Goal: Communication & Community: Answer question/provide support

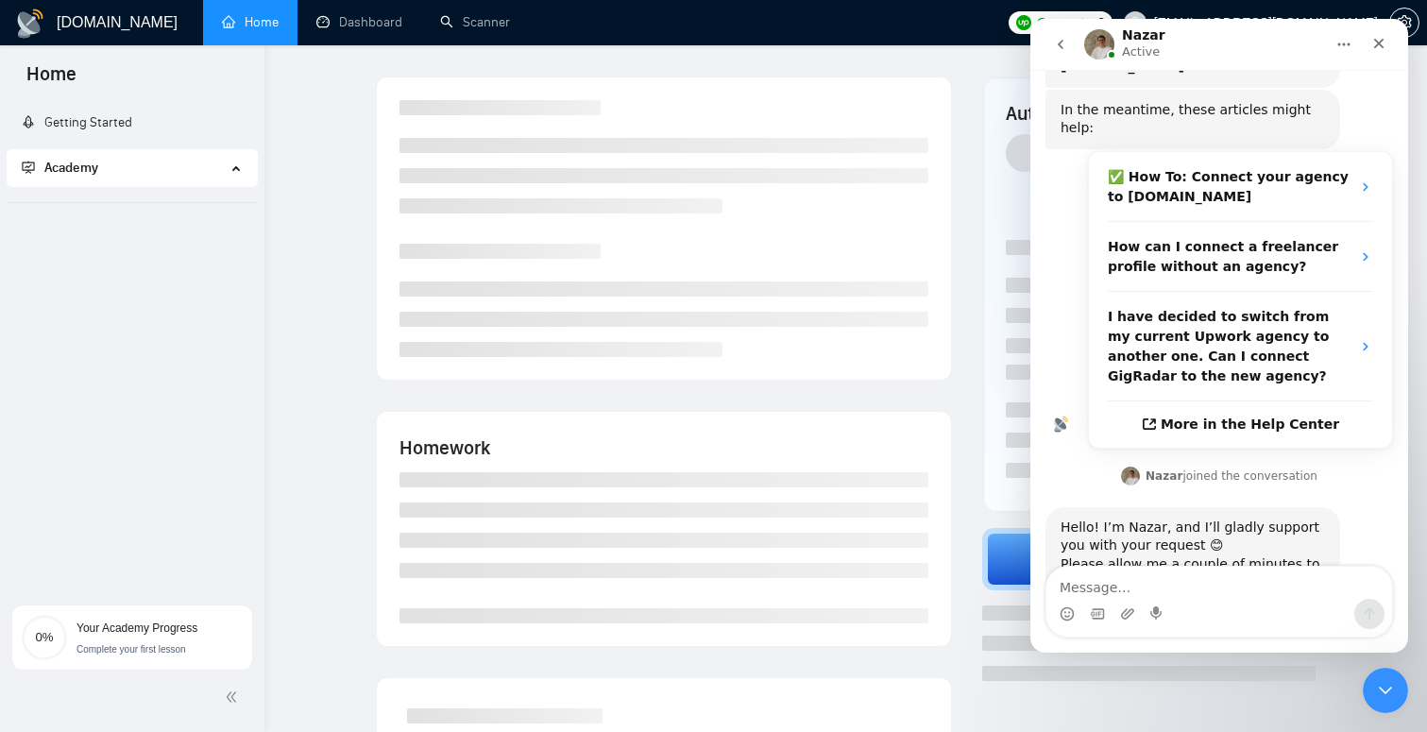
scroll to position [245, 0]
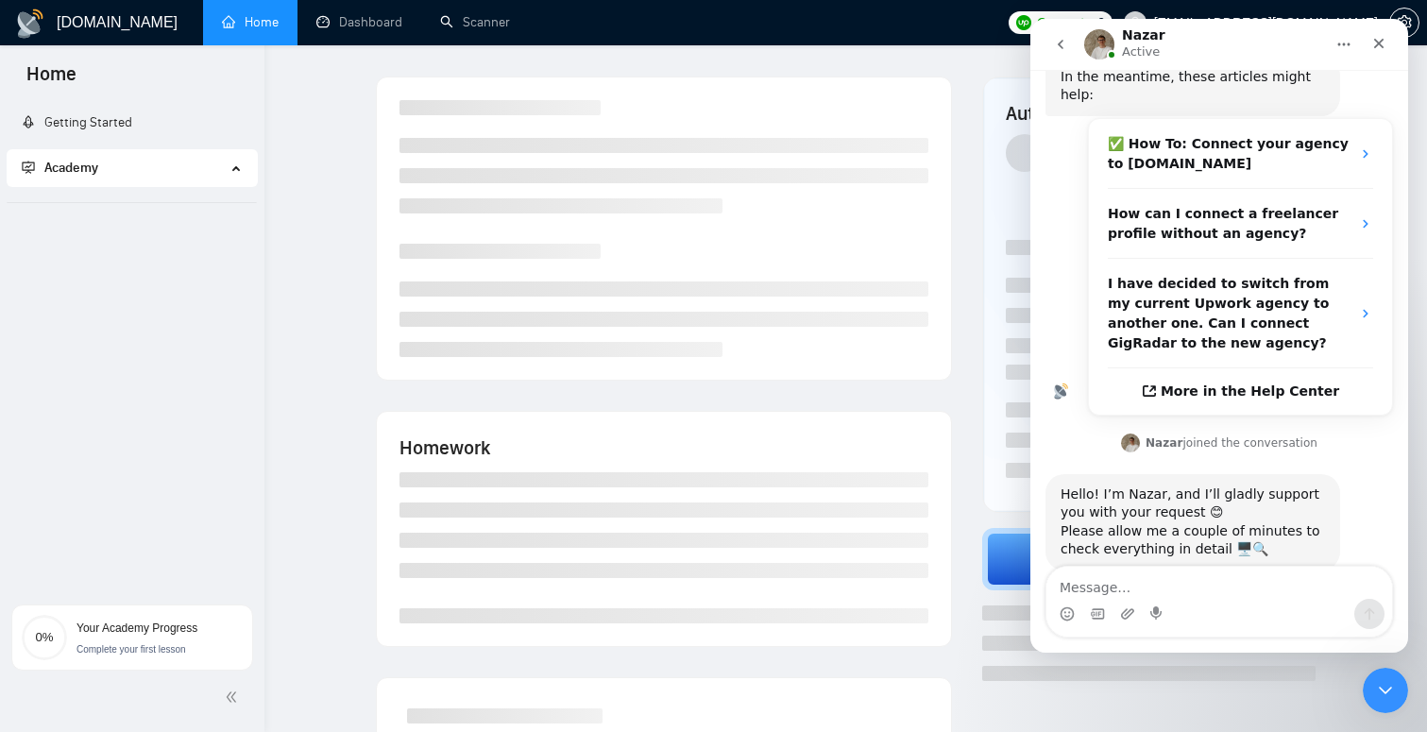
click at [1169, 578] on textarea "Message…" at bounding box center [1220, 583] width 346 height 32
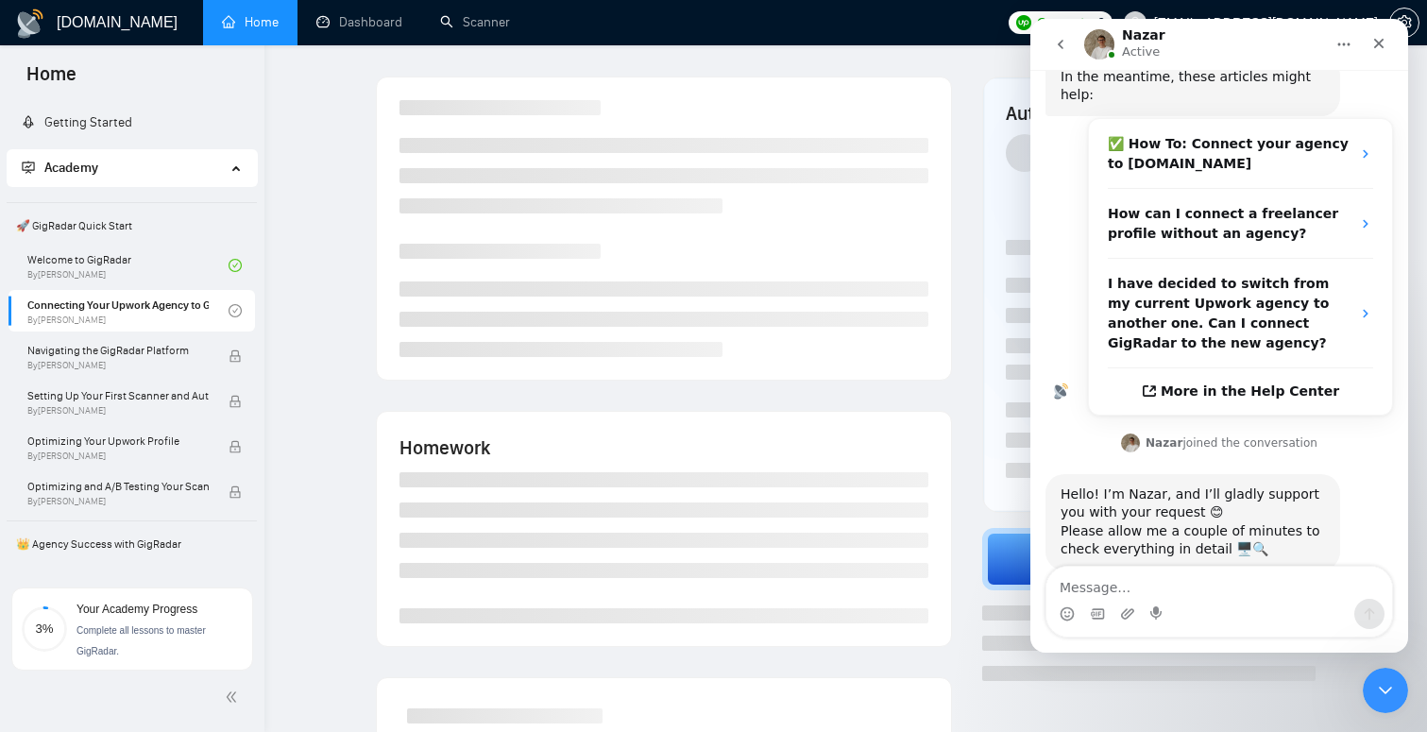
click at [1169, 578] on textarea "Message…" at bounding box center [1220, 583] width 346 height 32
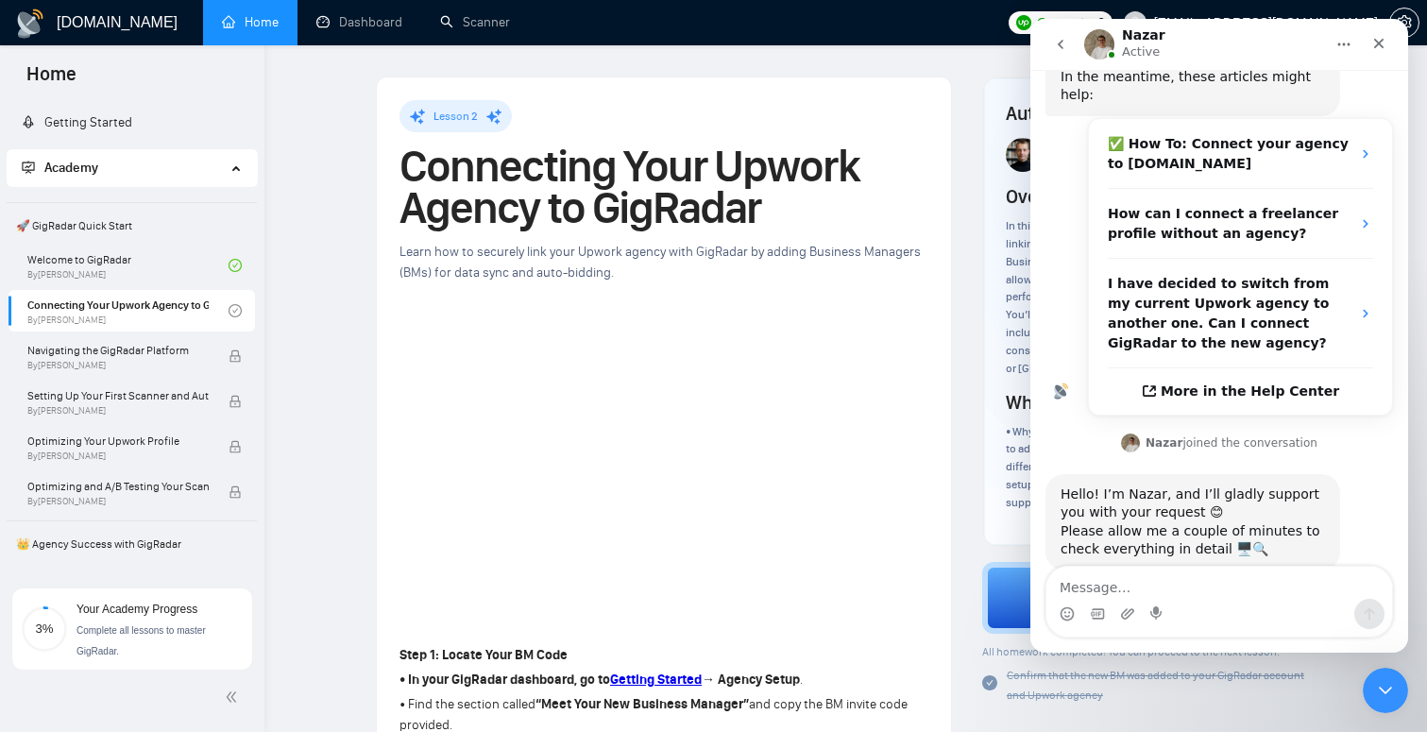
click at [1210, 585] on textarea "Message…" at bounding box center [1220, 583] width 346 height 32
type textarea "ok"
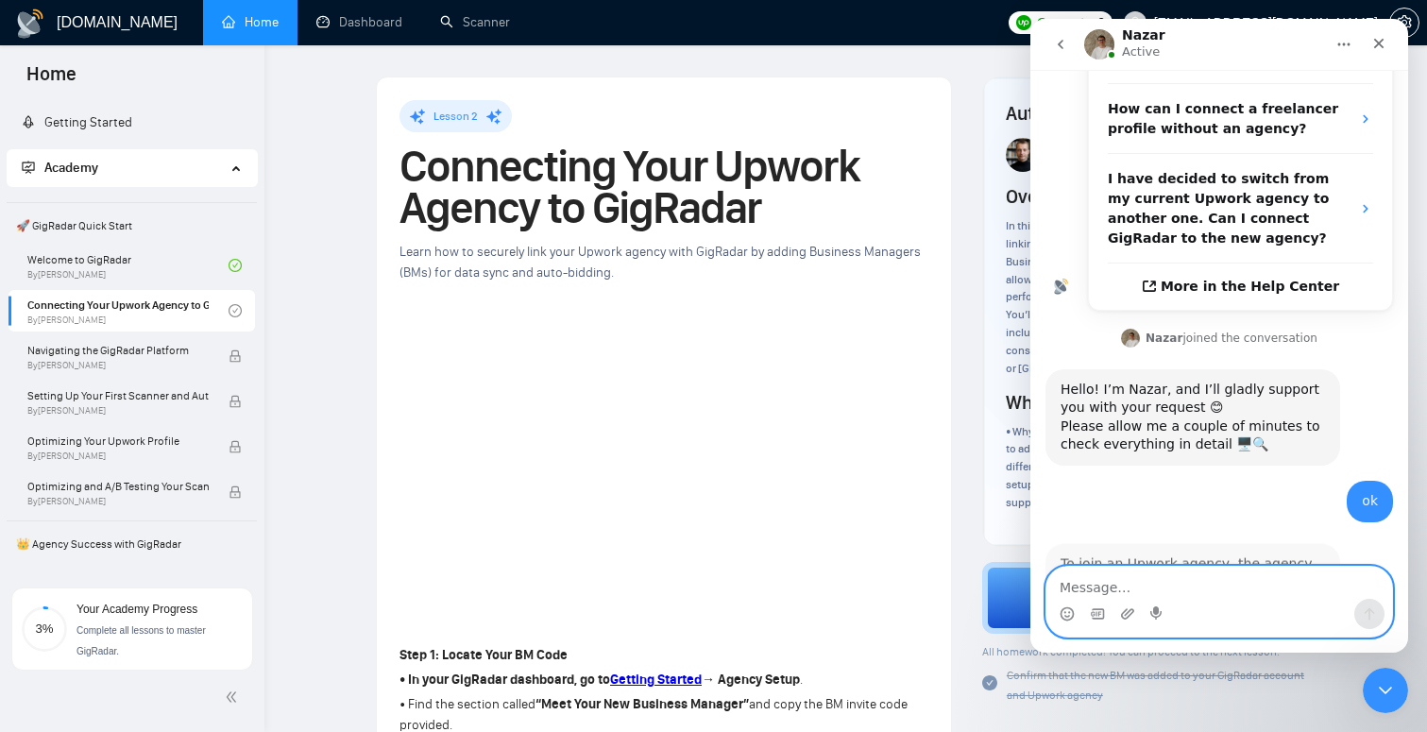
scroll to position [536, 0]
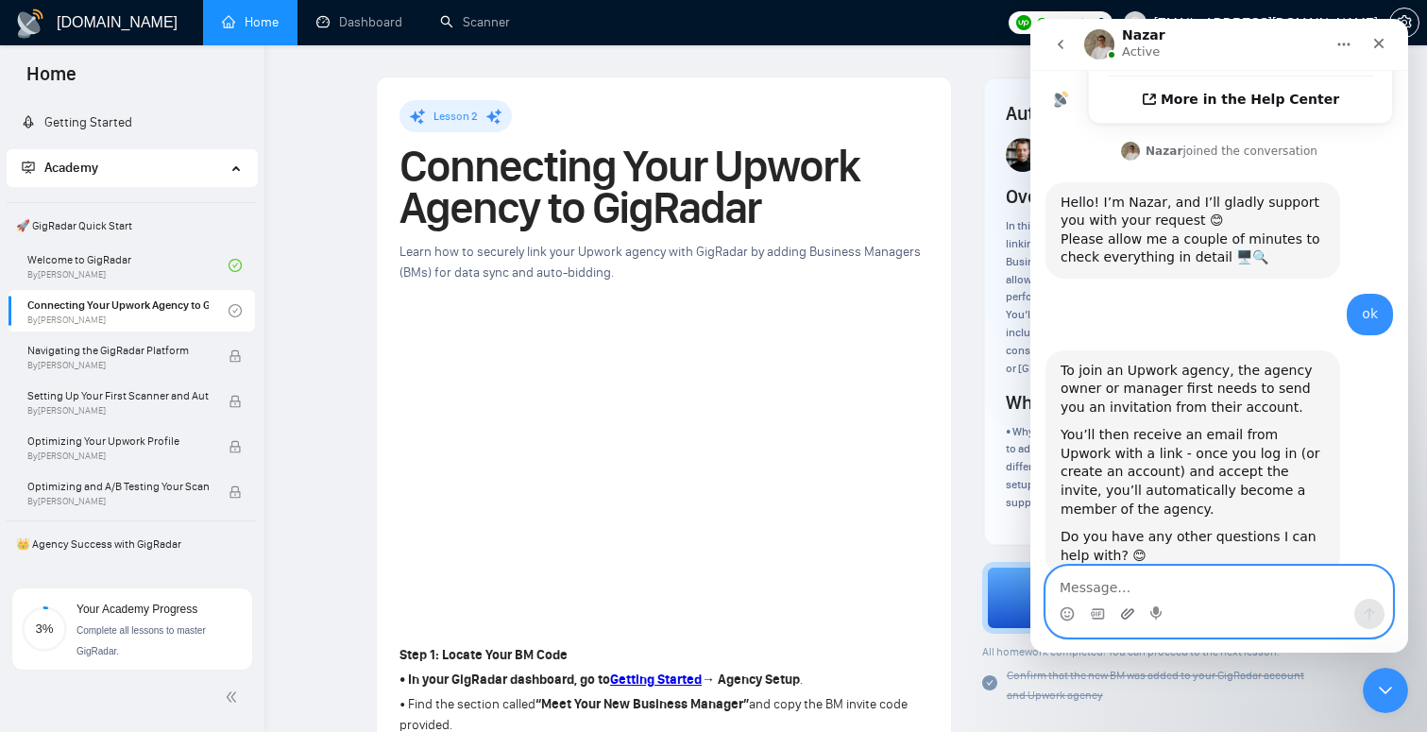
click at [1128, 610] on icon "Upload attachment" at bounding box center [1127, 613] width 15 height 15
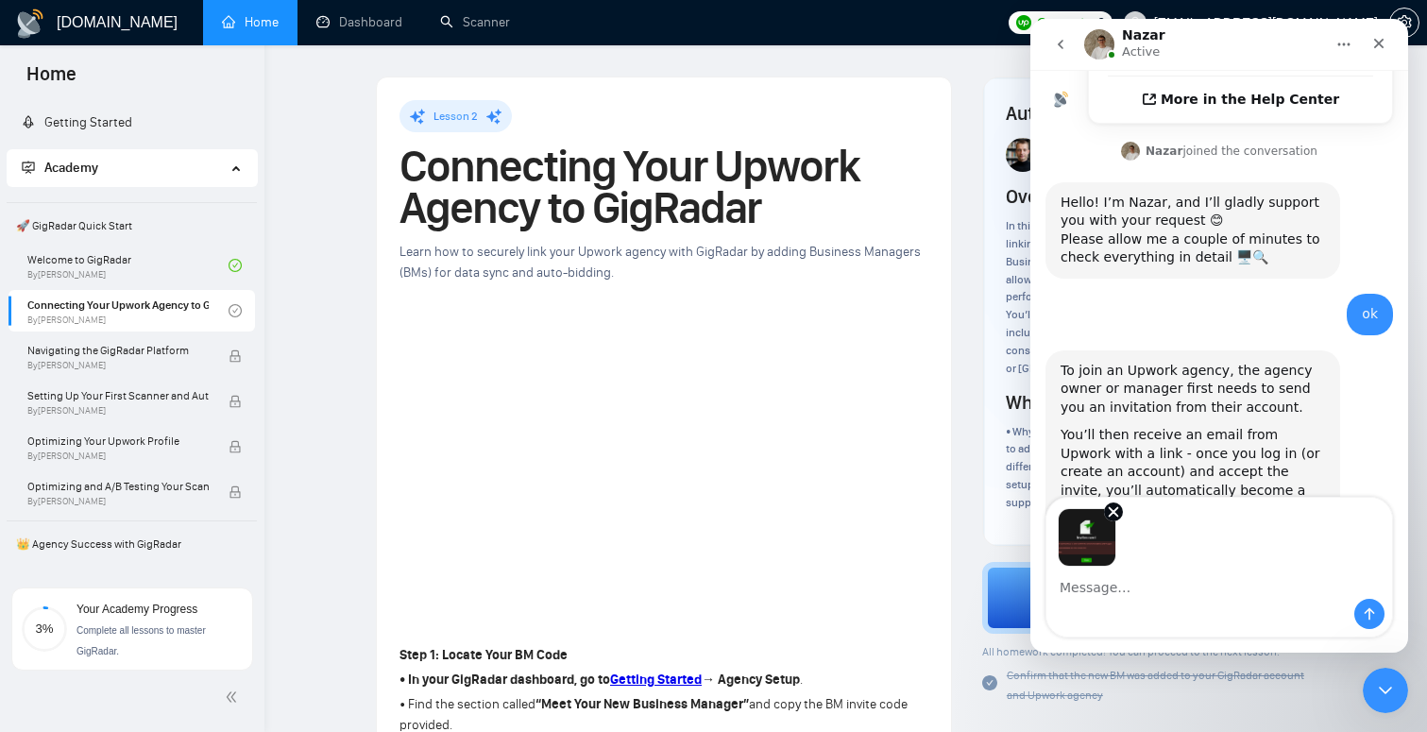
scroll to position [605, 0]
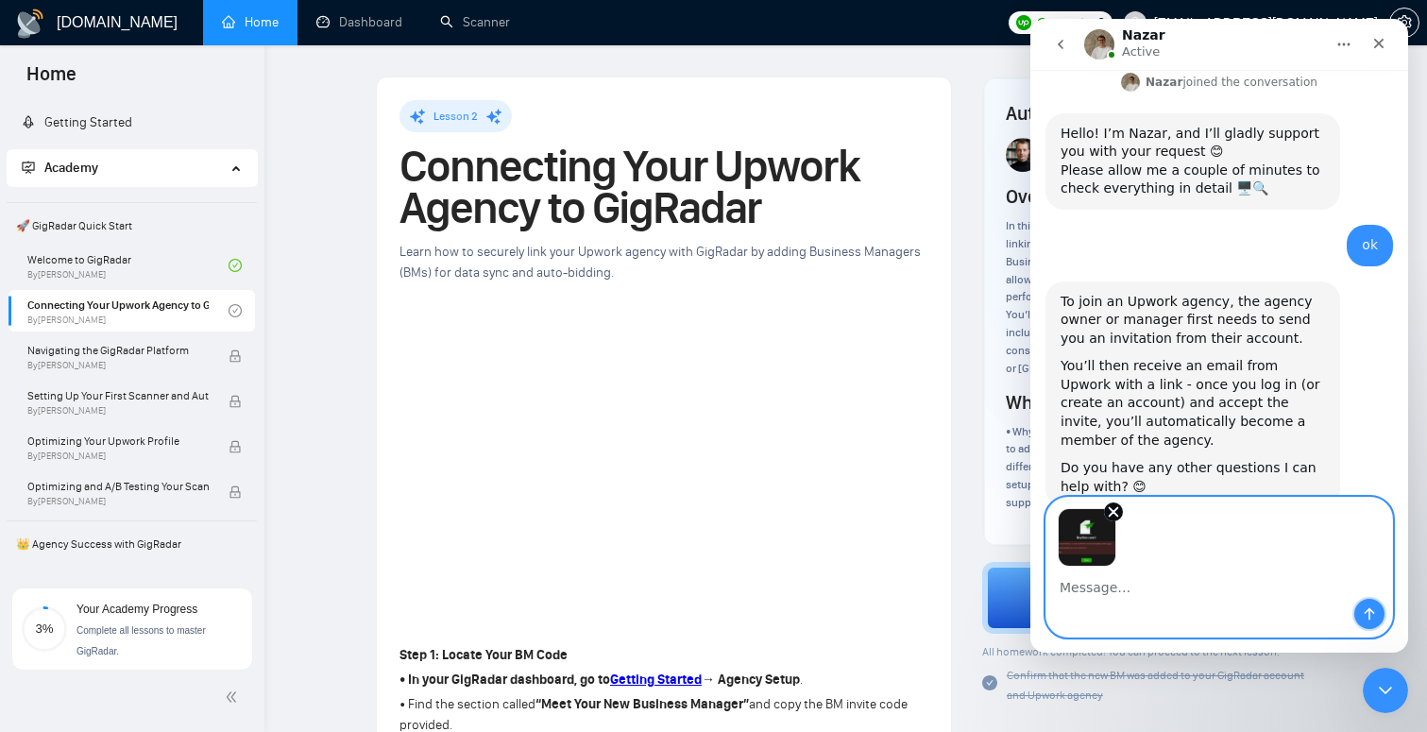
click at [1372, 603] on button "Send a message…" at bounding box center [1369, 614] width 30 height 30
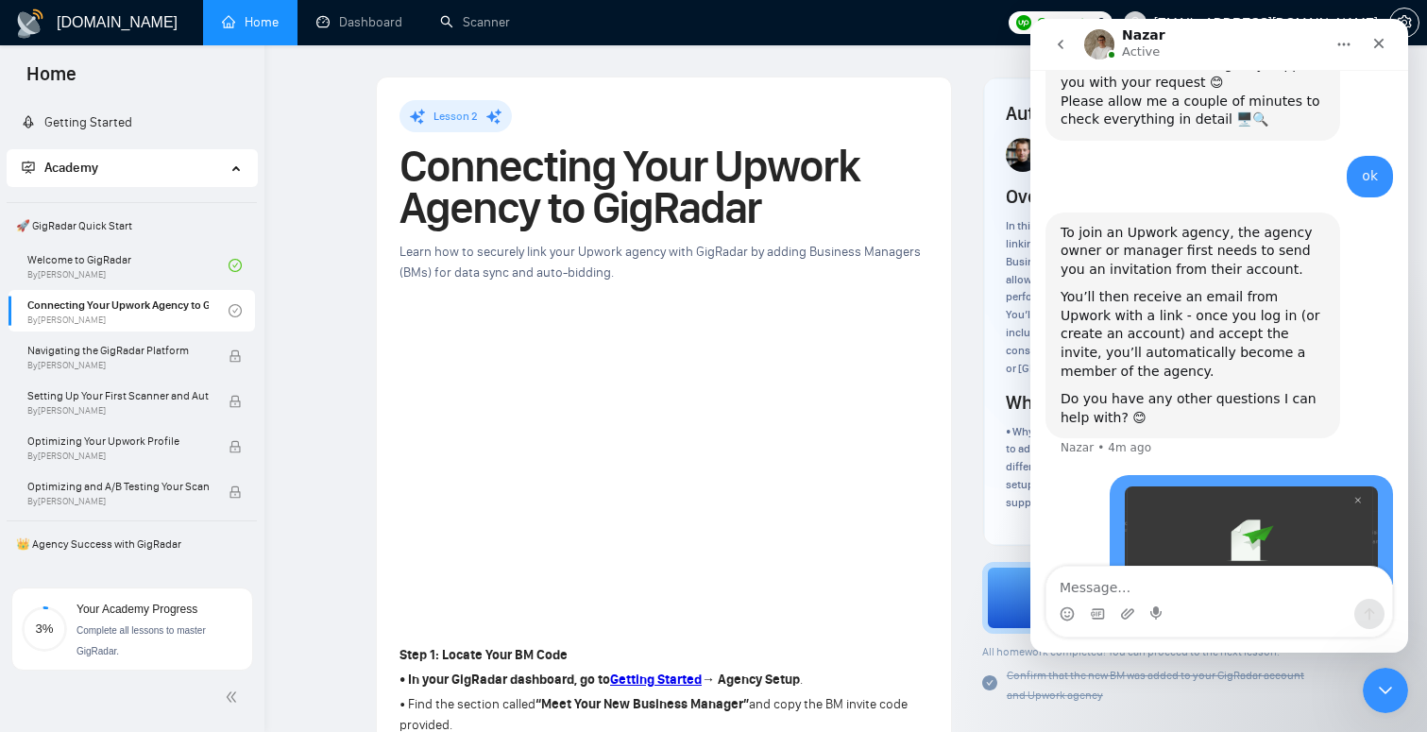
scroll to position [743, 0]
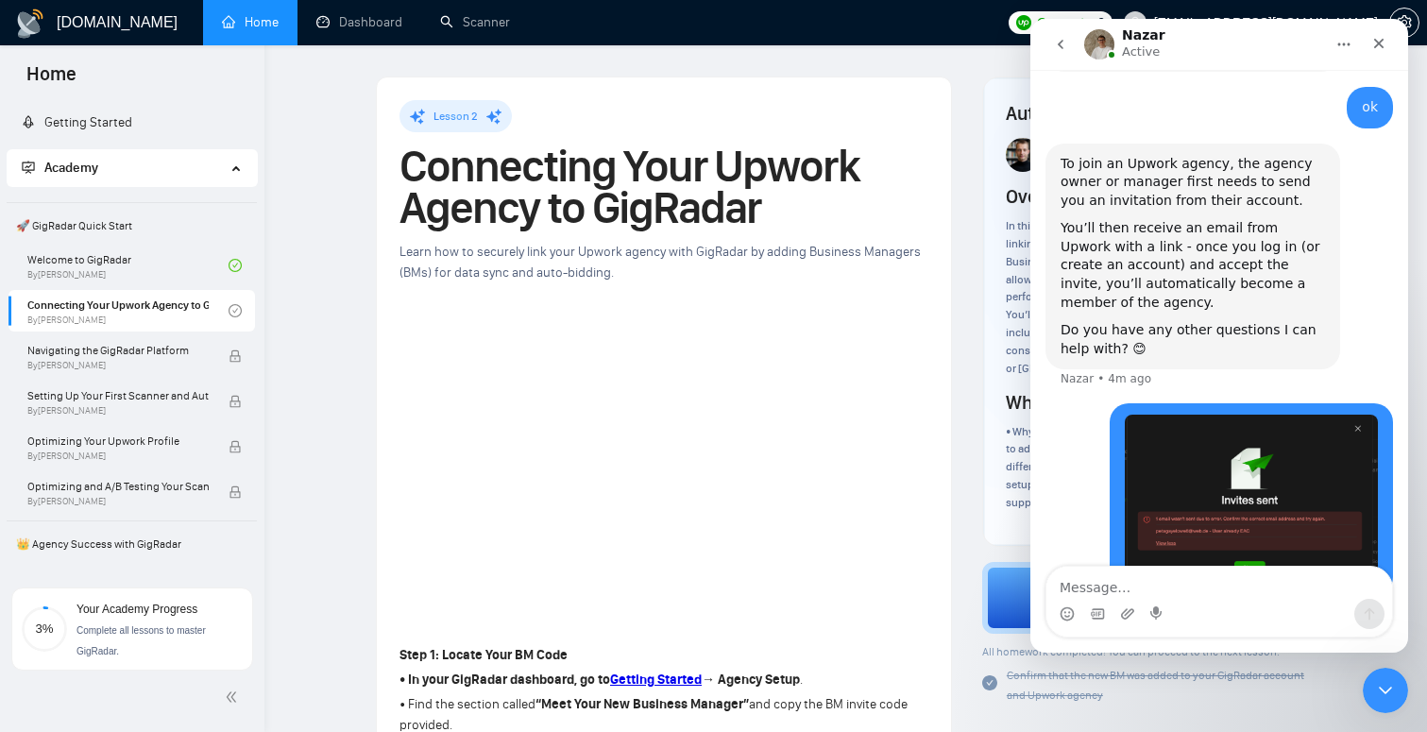
click at [1173, 581] on textarea "Message…" at bounding box center [1220, 583] width 346 height 32
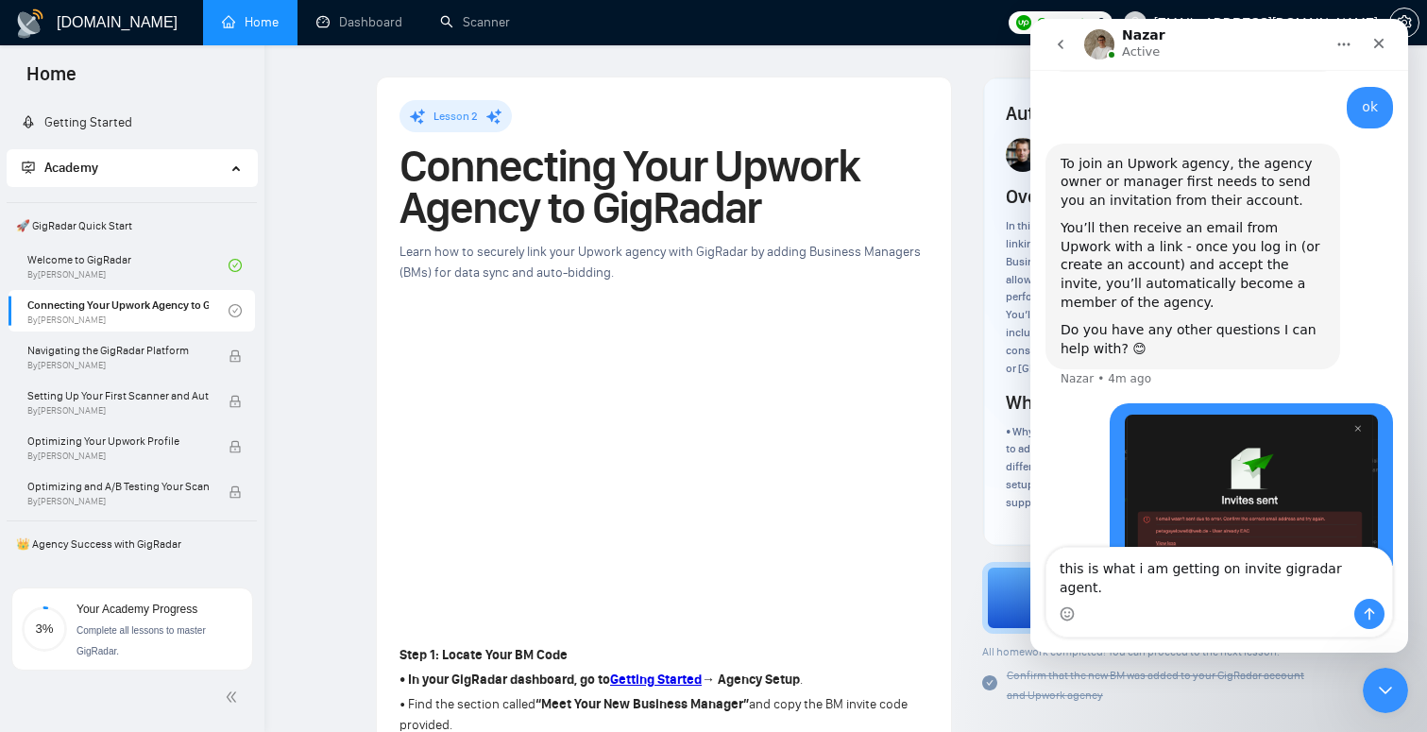
type textarea "this is what i am getting on invite gigradar agent."
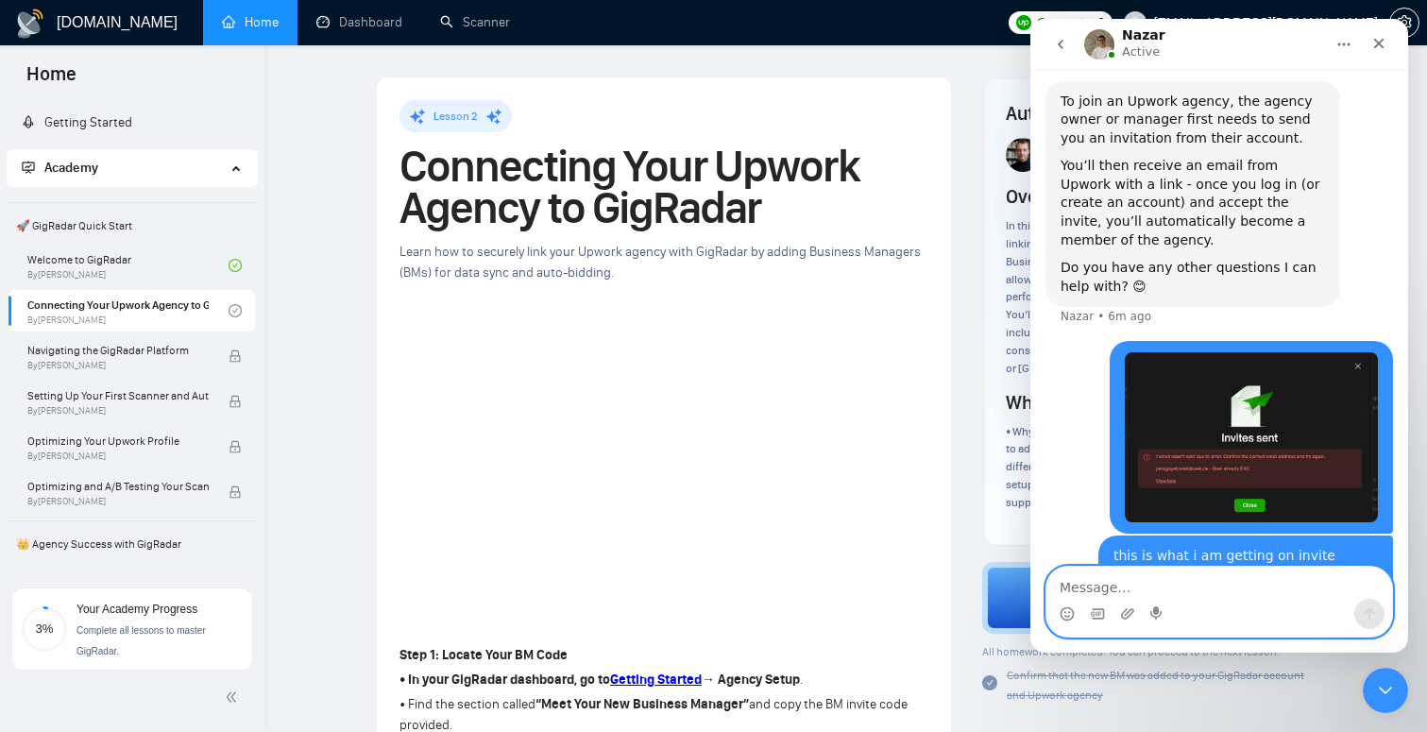
scroll to position [804, 0]
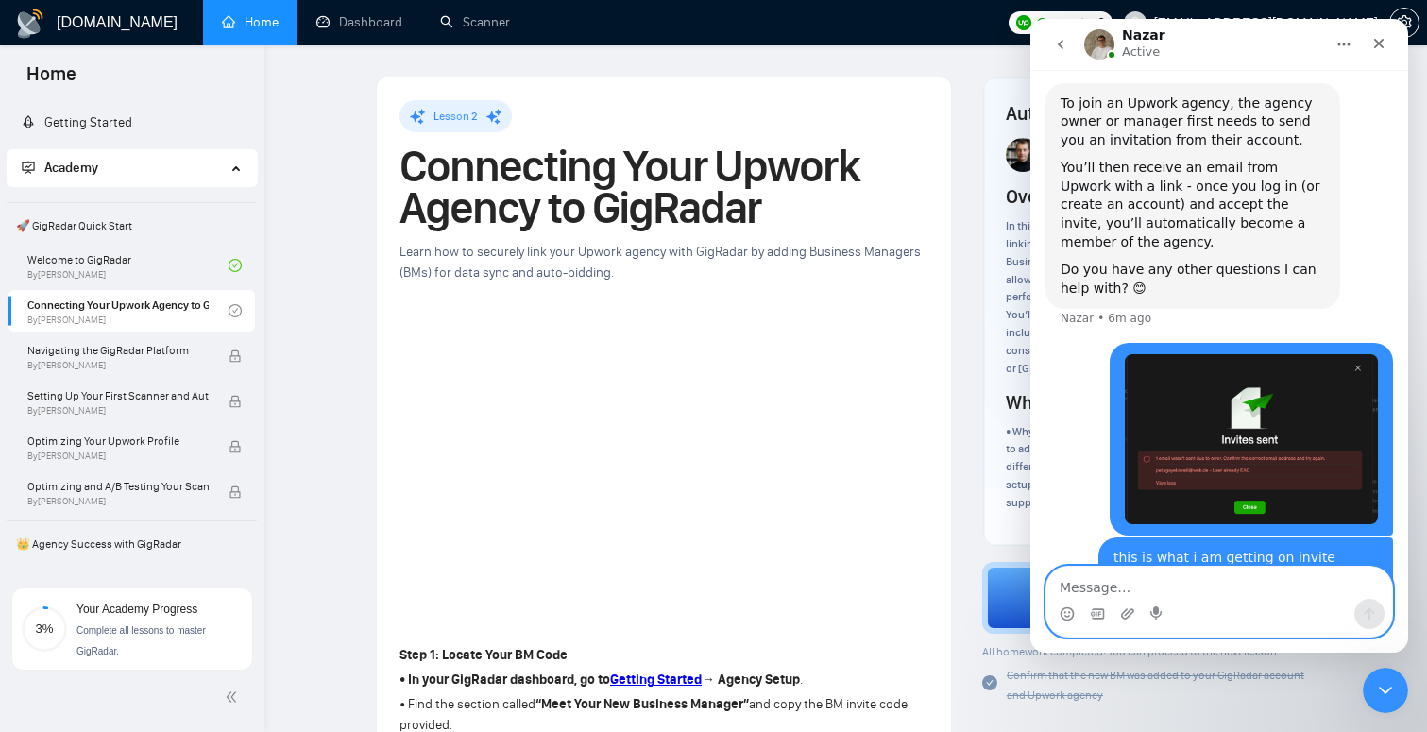
click at [1189, 579] on textarea "Message…" at bounding box center [1220, 583] width 346 height 32
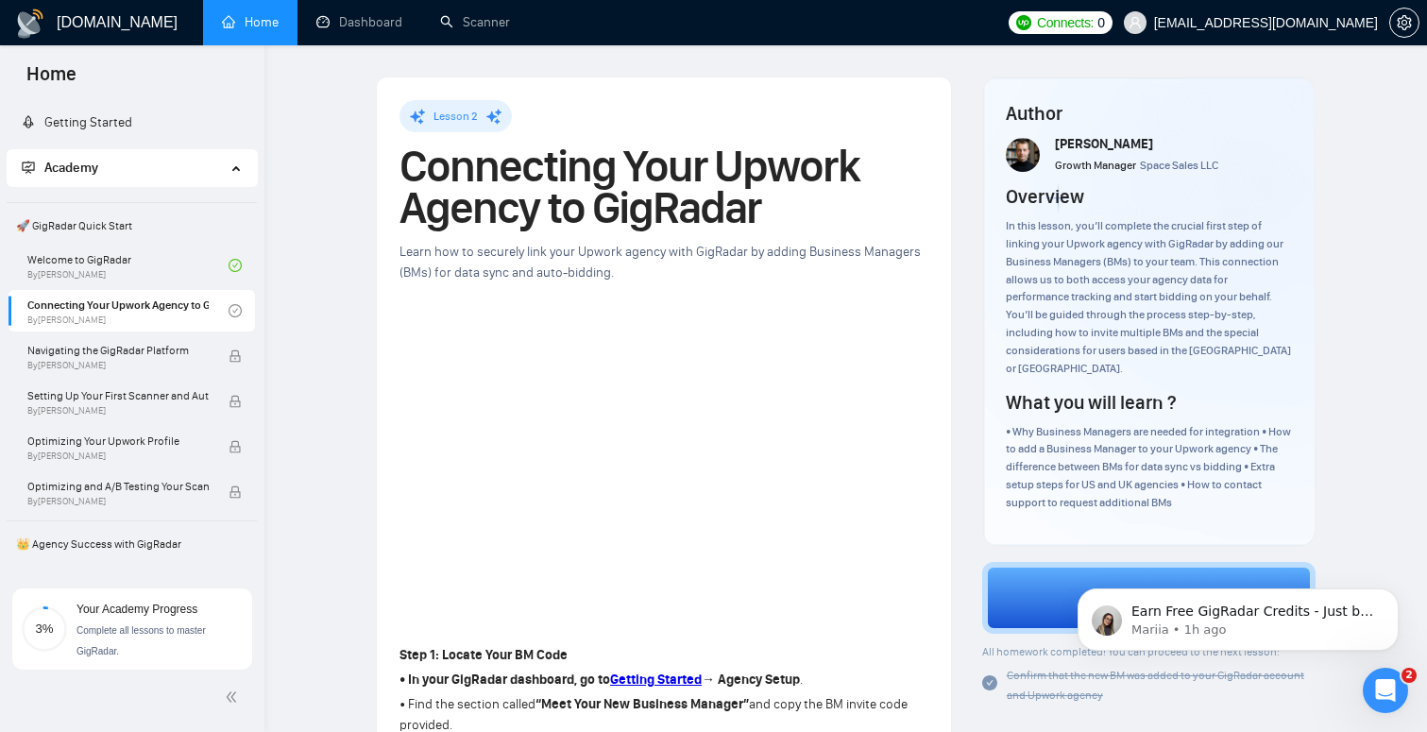
scroll to position [0, 0]
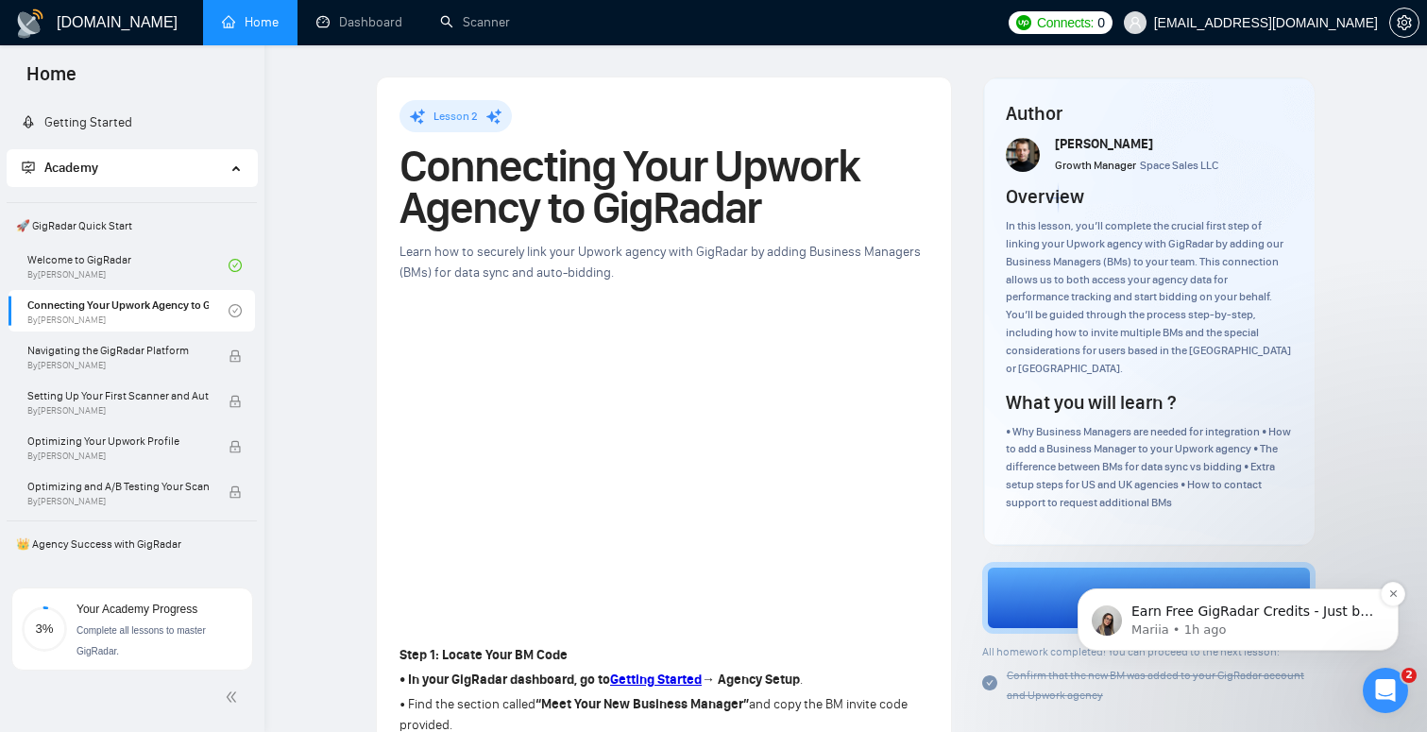
click at [1258, 627] on p "Mariia • 1h ago" at bounding box center [1254, 629] width 244 height 17
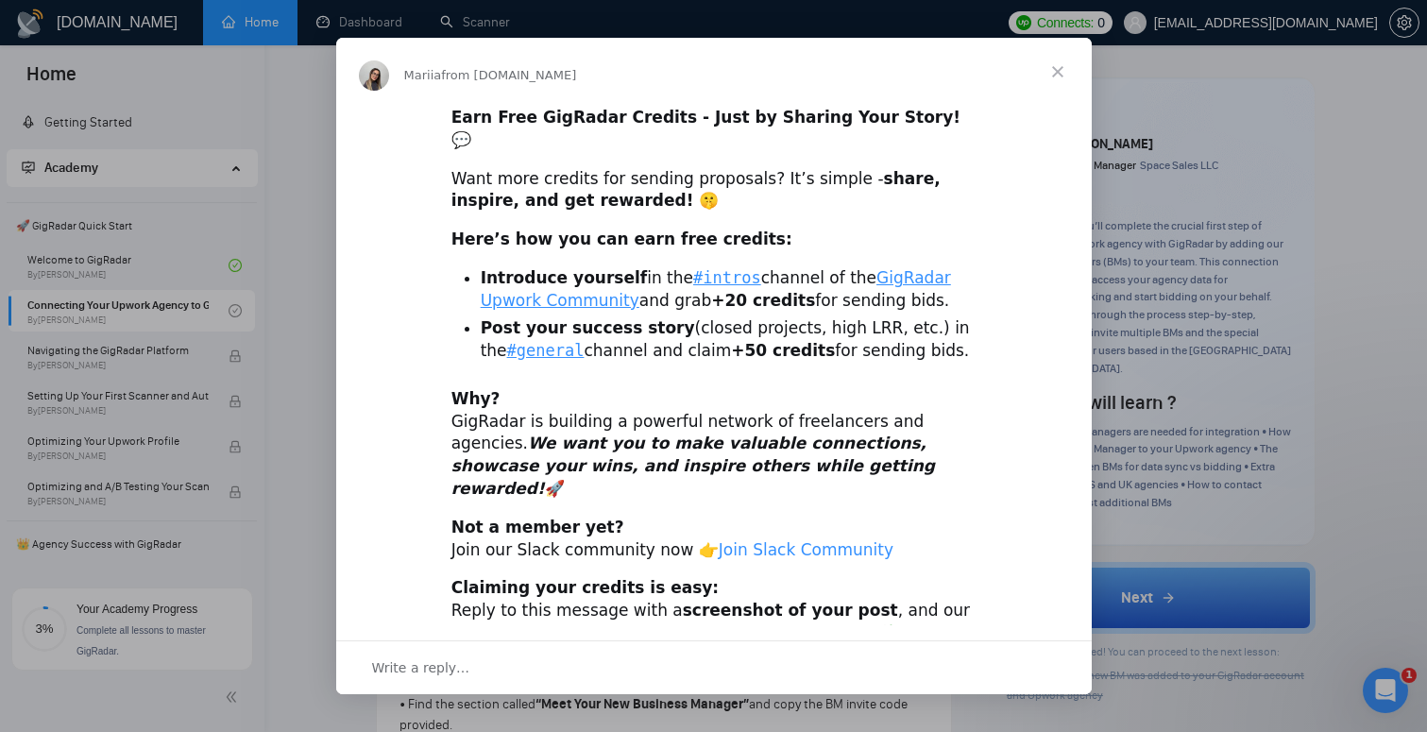
click at [810, 540] on link "Join Slack Community" at bounding box center [806, 549] width 175 height 19
click at [1055, 83] on span "Close" at bounding box center [1058, 72] width 68 height 68
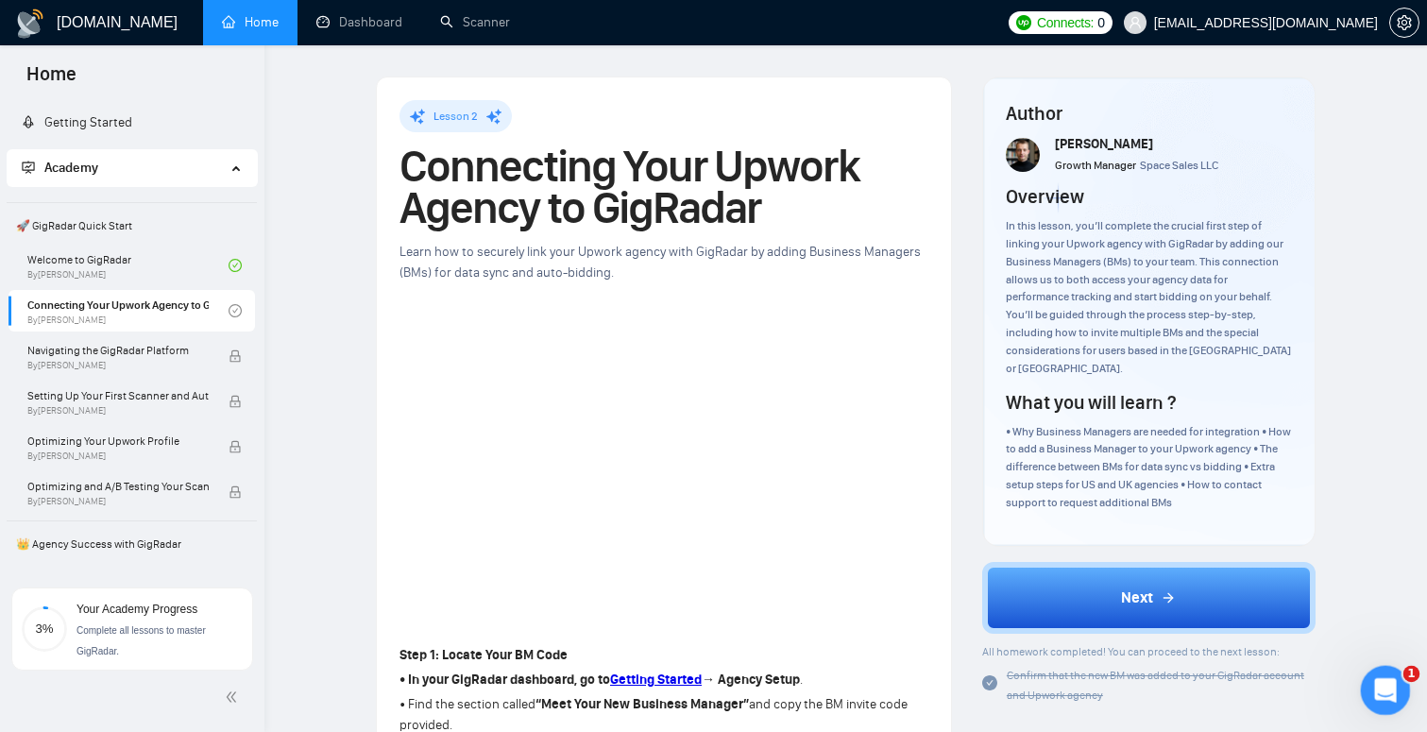
click at [1384, 689] on icon "Open Intercom Messenger" at bounding box center [1382, 687] width 13 height 15
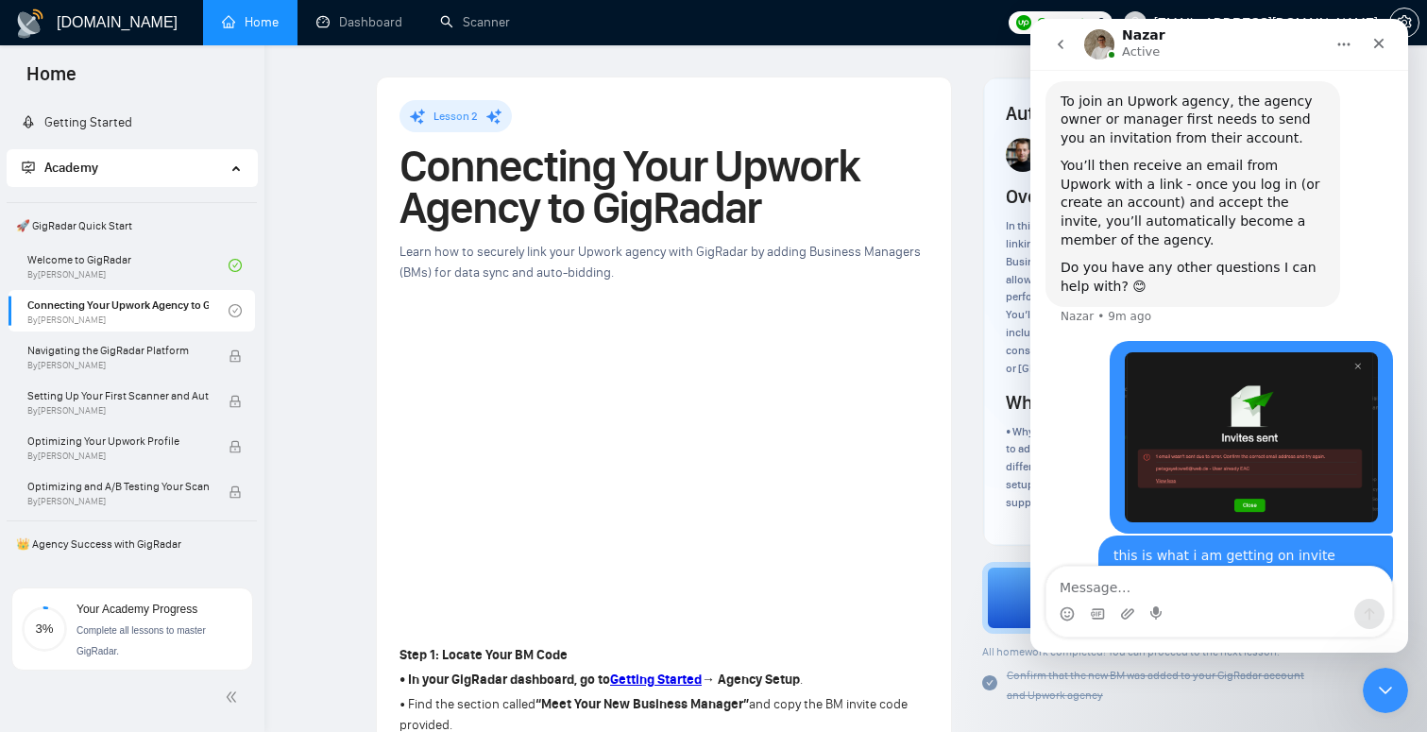
scroll to position [804, 0]
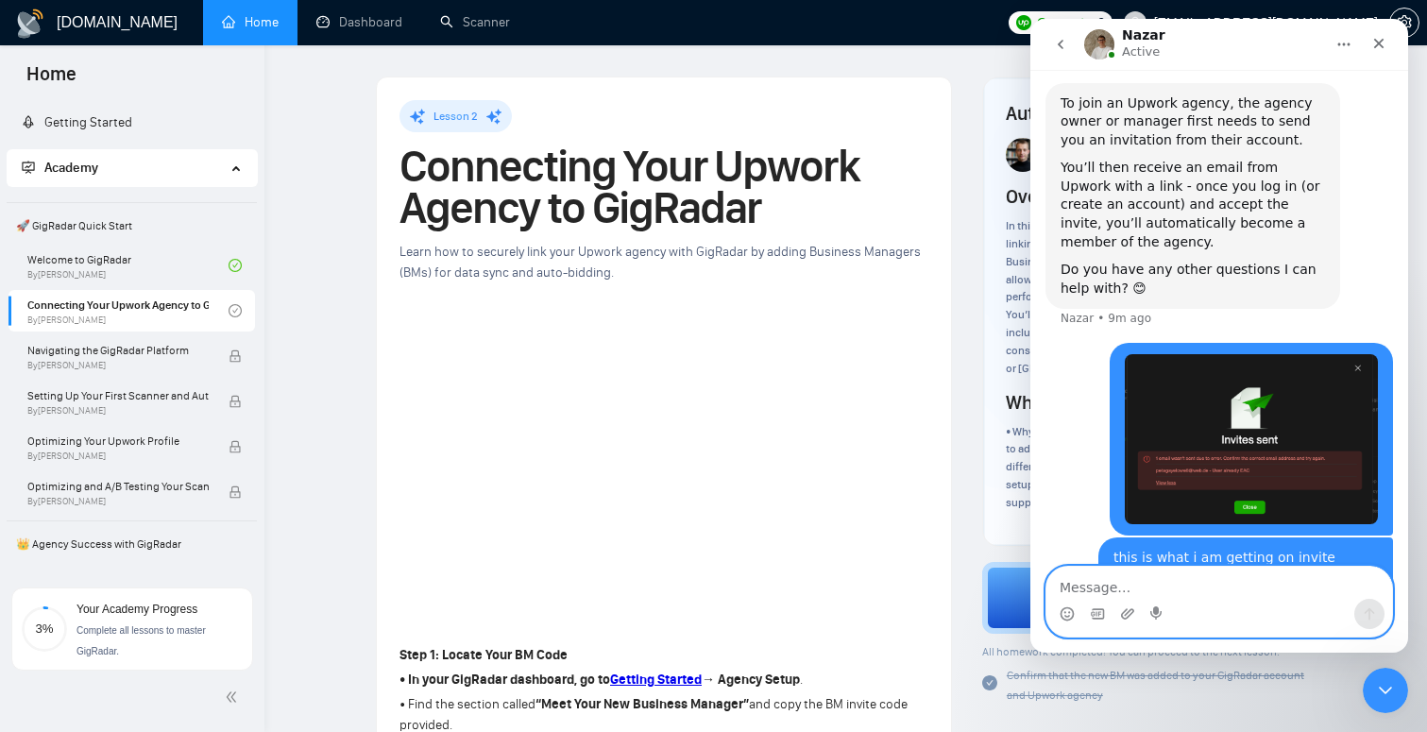
click at [1251, 585] on textarea "Message…" at bounding box center [1220, 583] width 346 height 32
click at [1220, 596] on textarea "Message…" at bounding box center [1220, 583] width 346 height 32
type textarea "?"
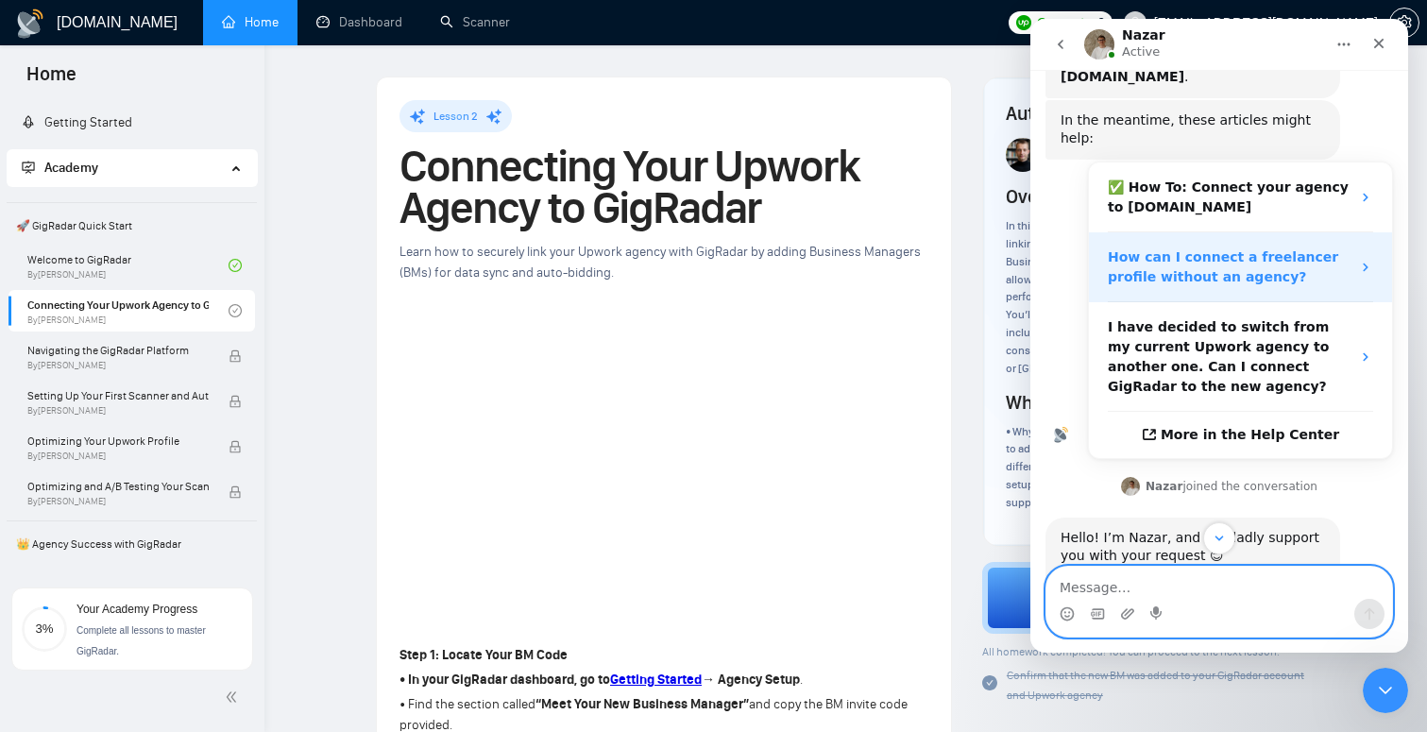
scroll to position [149, 0]
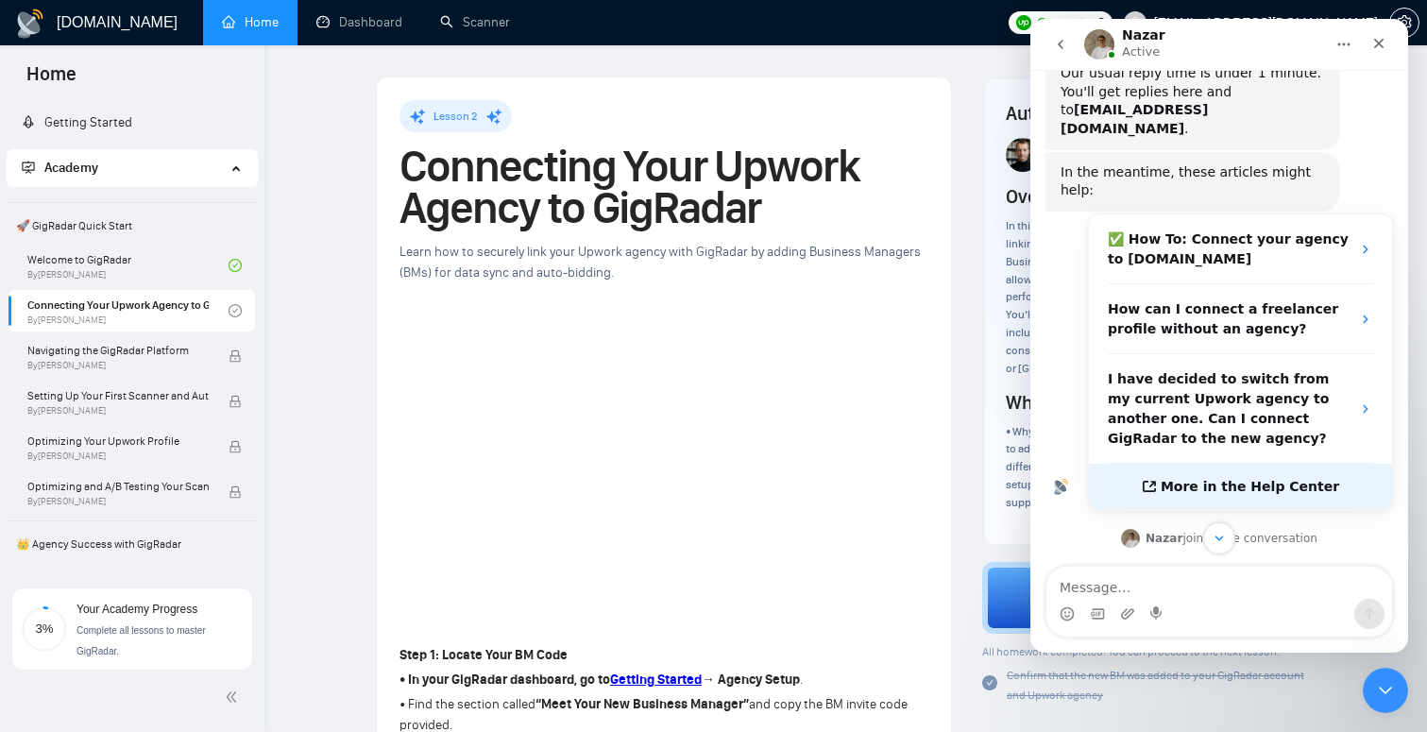
click at [1251, 479] on span "More in the Help Center" at bounding box center [1250, 487] width 179 height 16
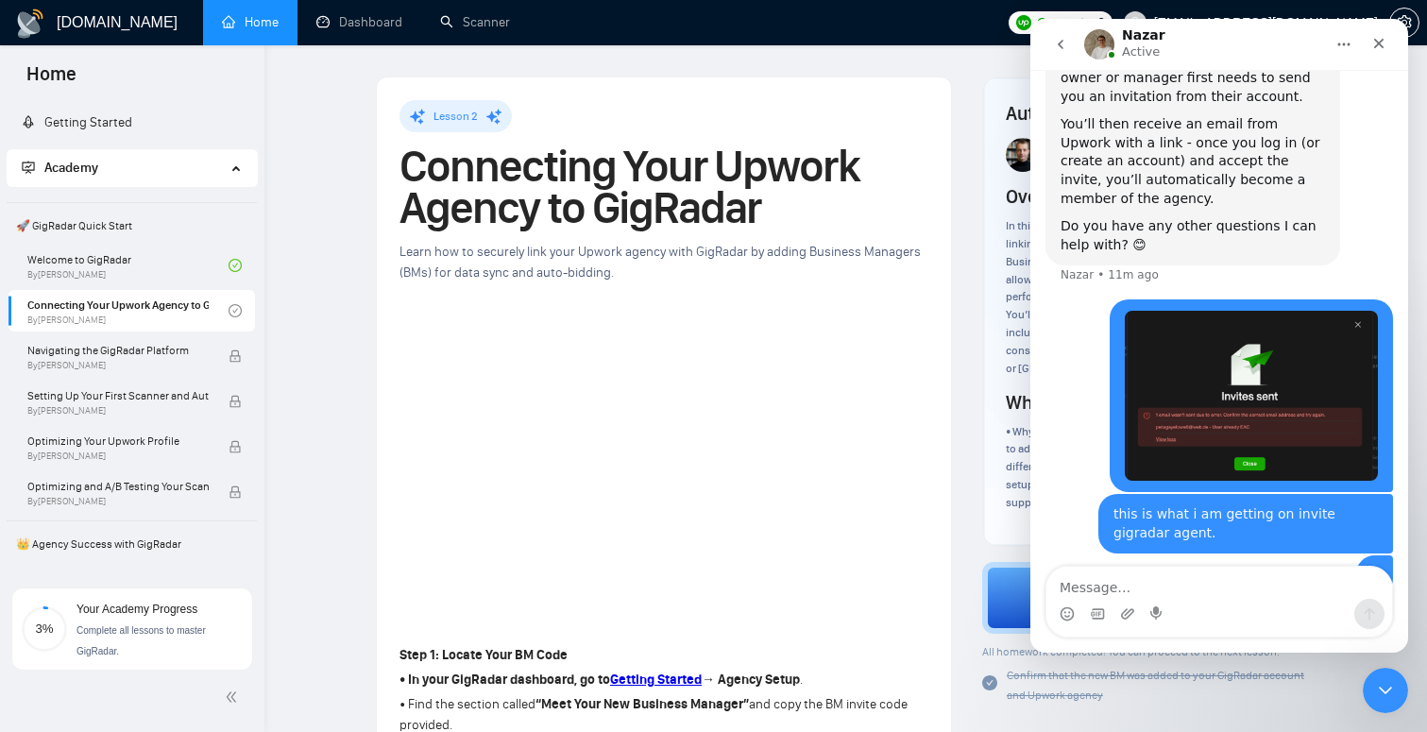
scroll to position [846, 0]
click at [1155, 506] on div "this is what i am getting on invite gigradar agent." at bounding box center [1246, 524] width 264 height 37
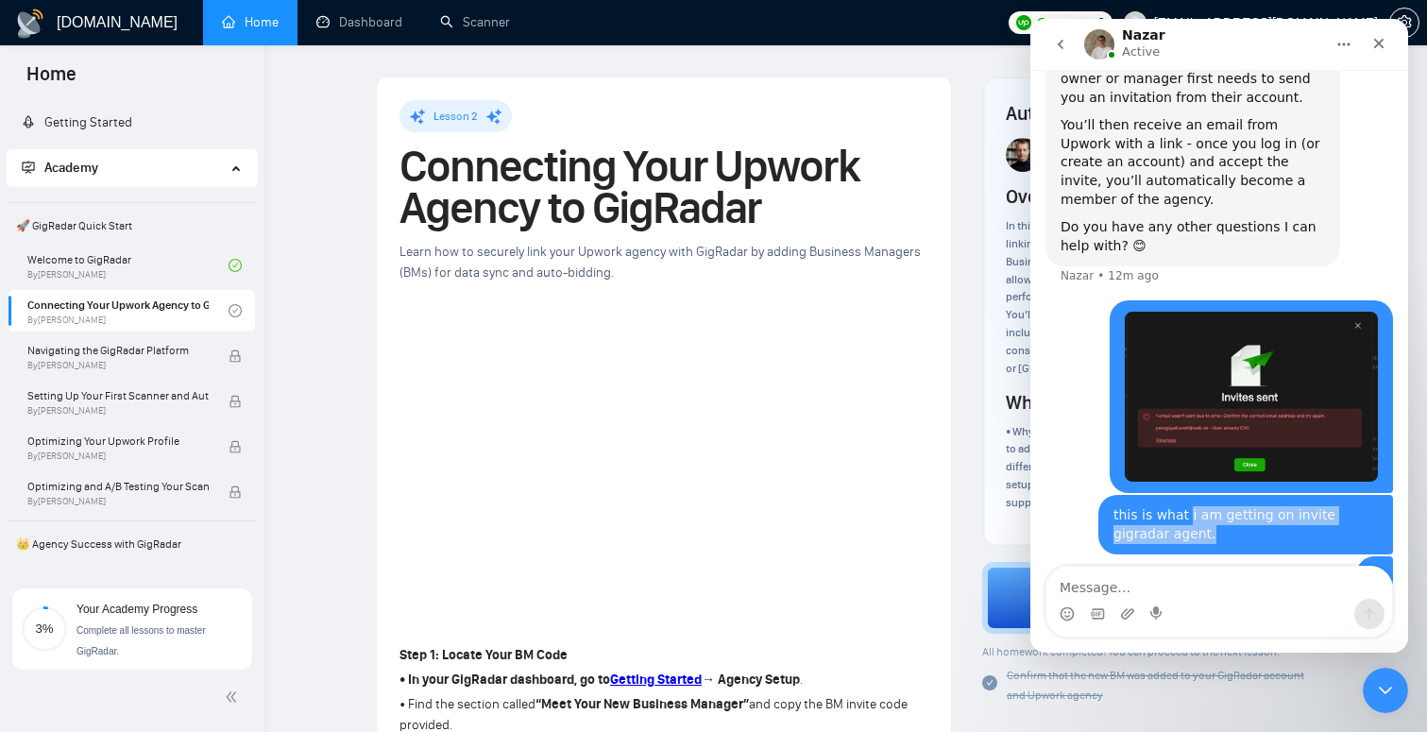
drag, startPoint x: 1184, startPoint y: 468, endPoint x: 1184, endPoint y: 485, distance: 17.9
click at [1184, 506] on div "this is what i am getting on invite gigradar agent." at bounding box center [1246, 524] width 264 height 37
copy div "i am getting on invite gigradar agent."
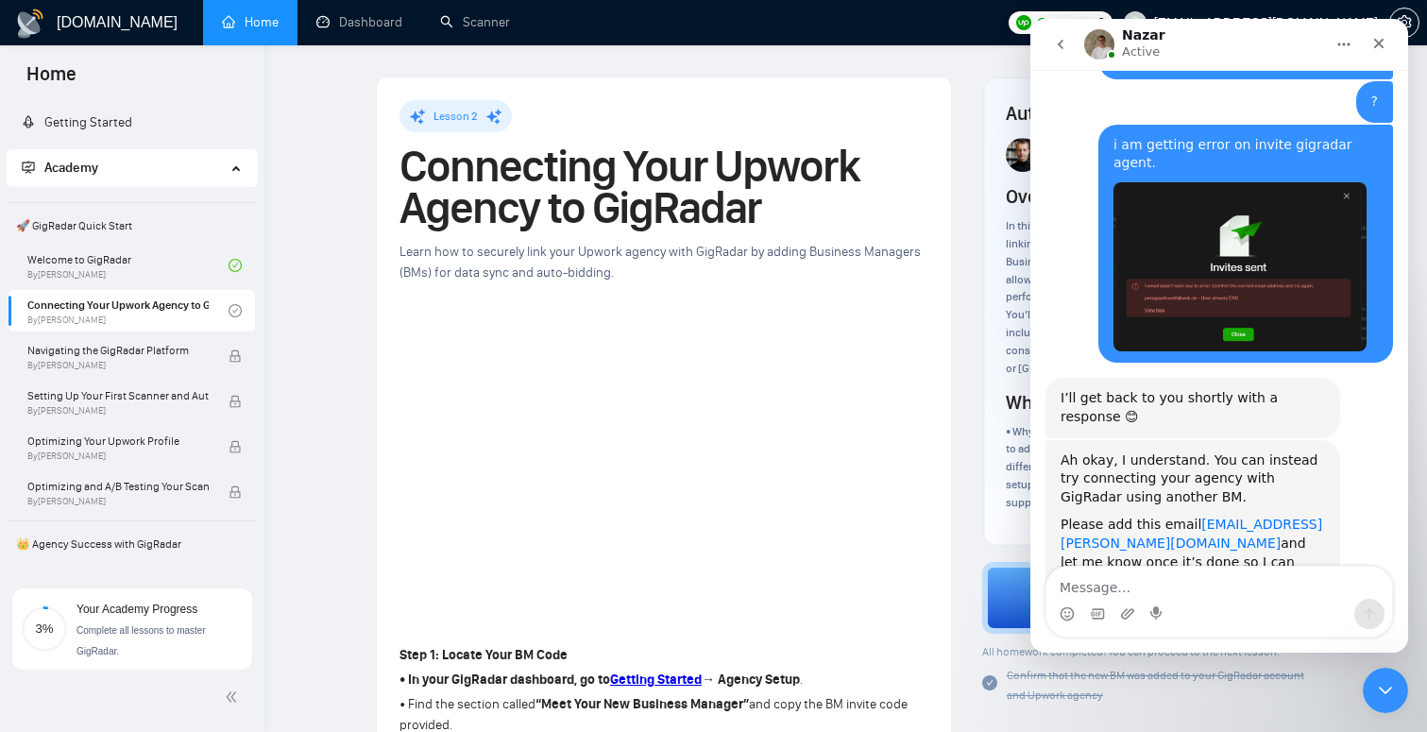
scroll to position [1302, 0]
click at [1269, 517] on div "Please add this email [EMAIL_ADDRESS][PERSON_NAME][DOMAIN_NAME] and let me know…" at bounding box center [1193, 554] width 264 height 74
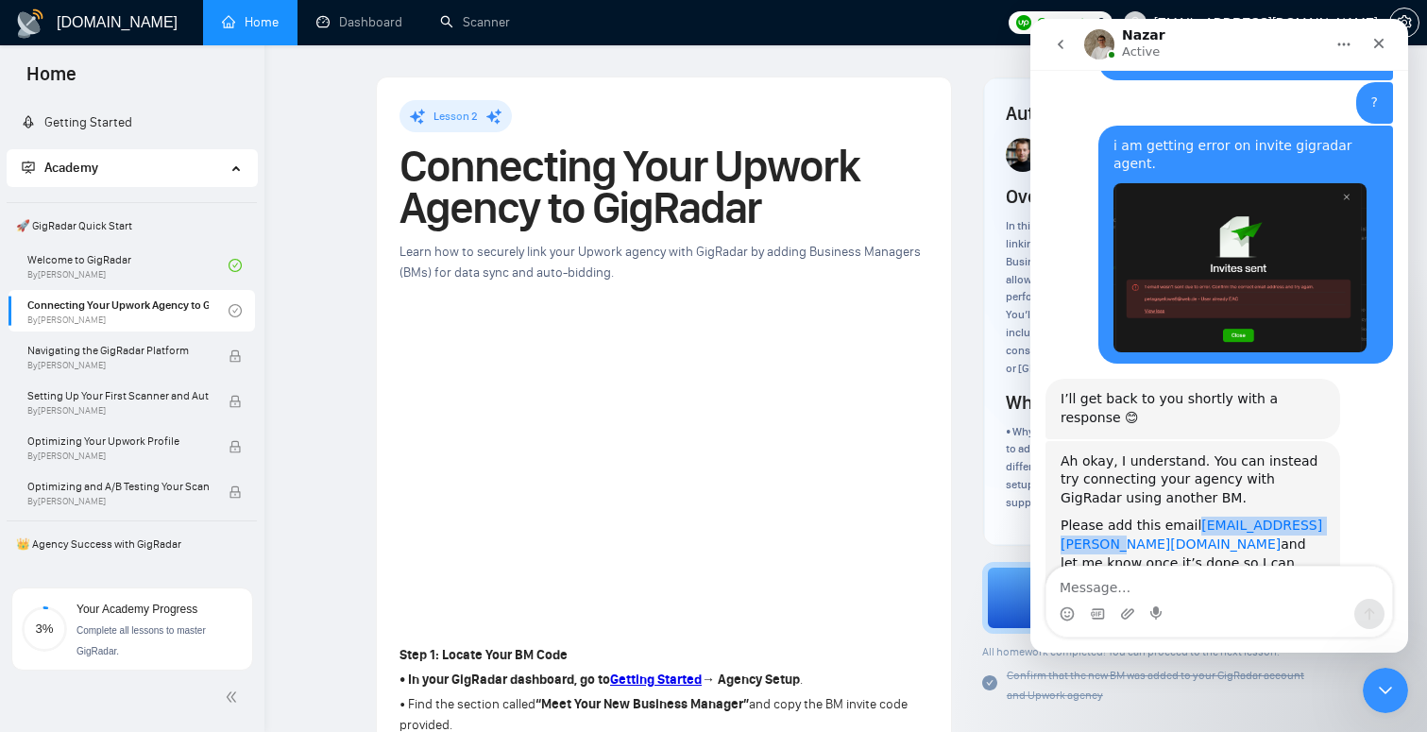
copy link "[EMAIL_ADDRESS][PERSON_NAME][DOMAIN_NAME]"
click at [1120, 587] on textarea "Message…" at bounding box center [1220, 583] width 346 height 32
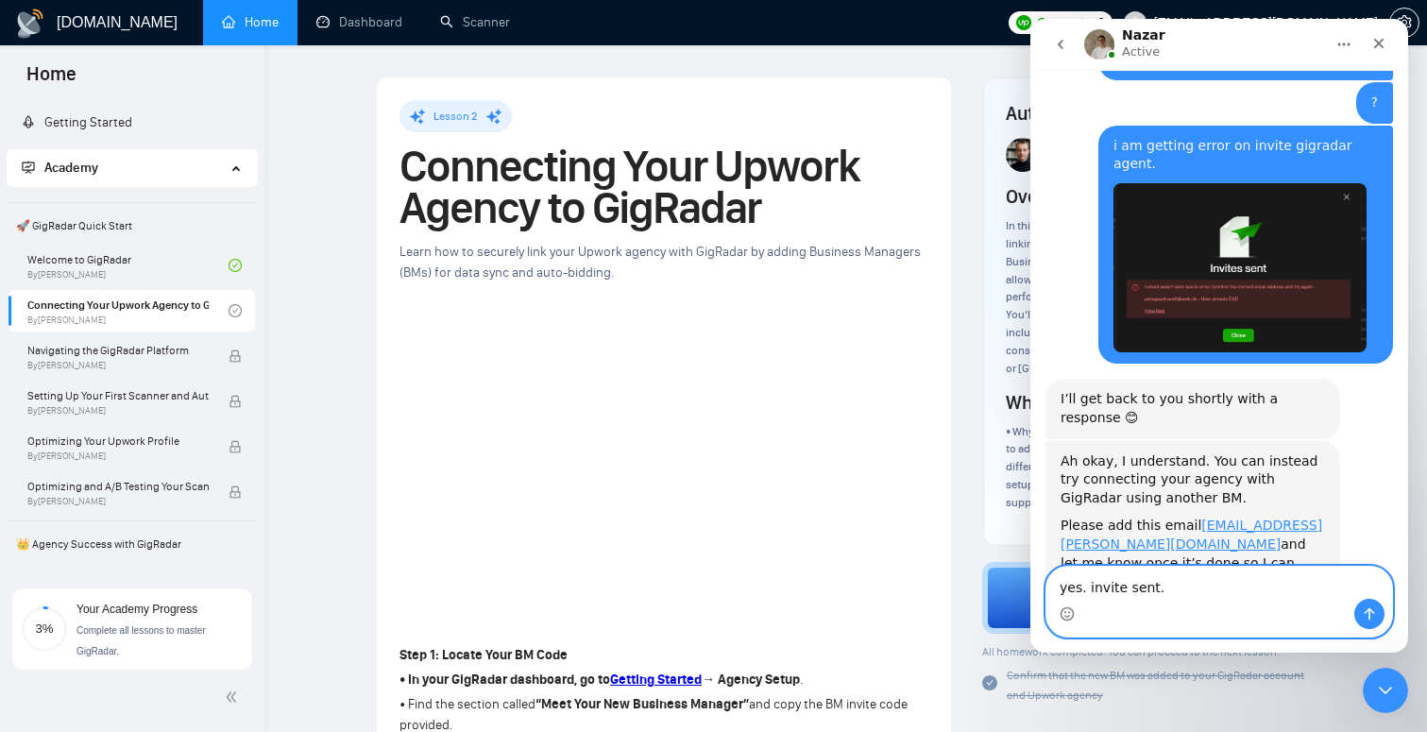
type textarea "yes. invite sent."
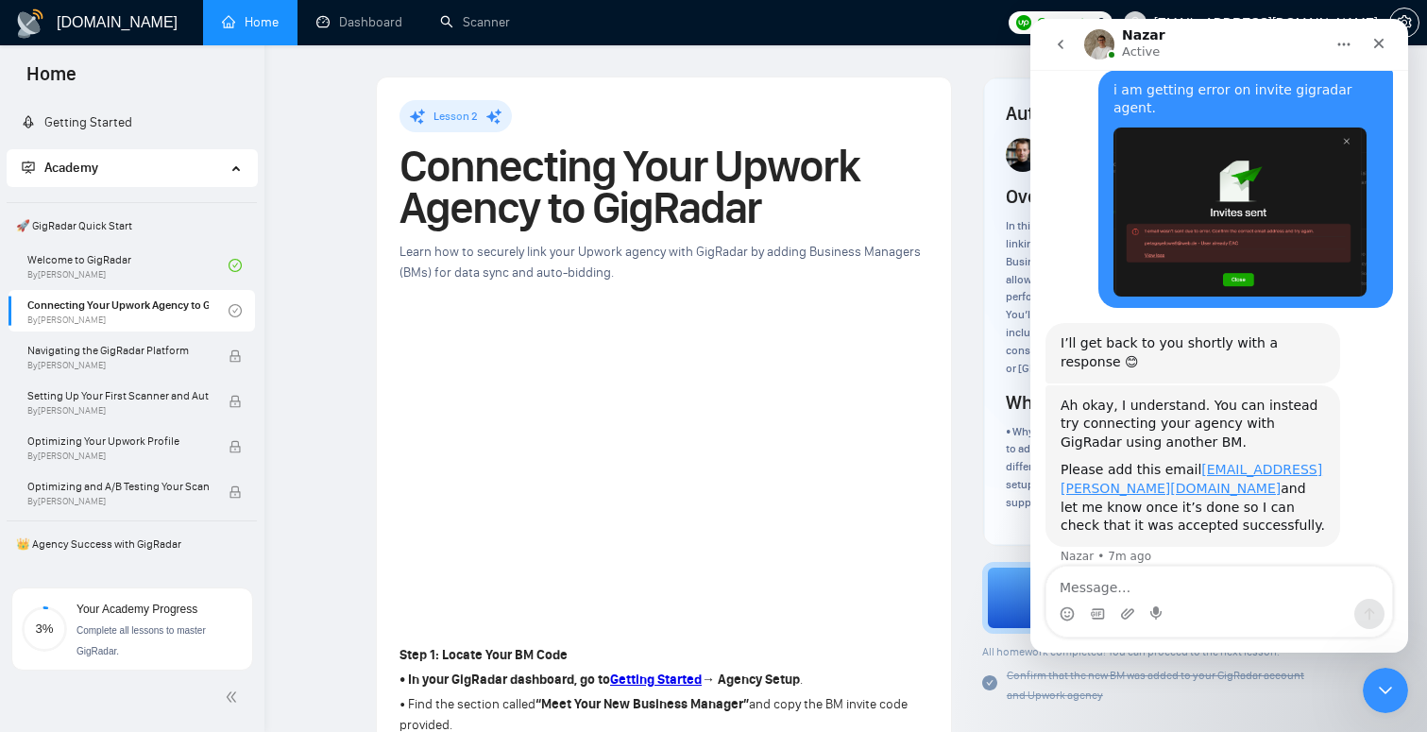
click at [1383, 43] on icon "Close" at bounding box center [1378, 43] width 15 height 15
